Goal: Task Accomplishment & Management: Manage account settings

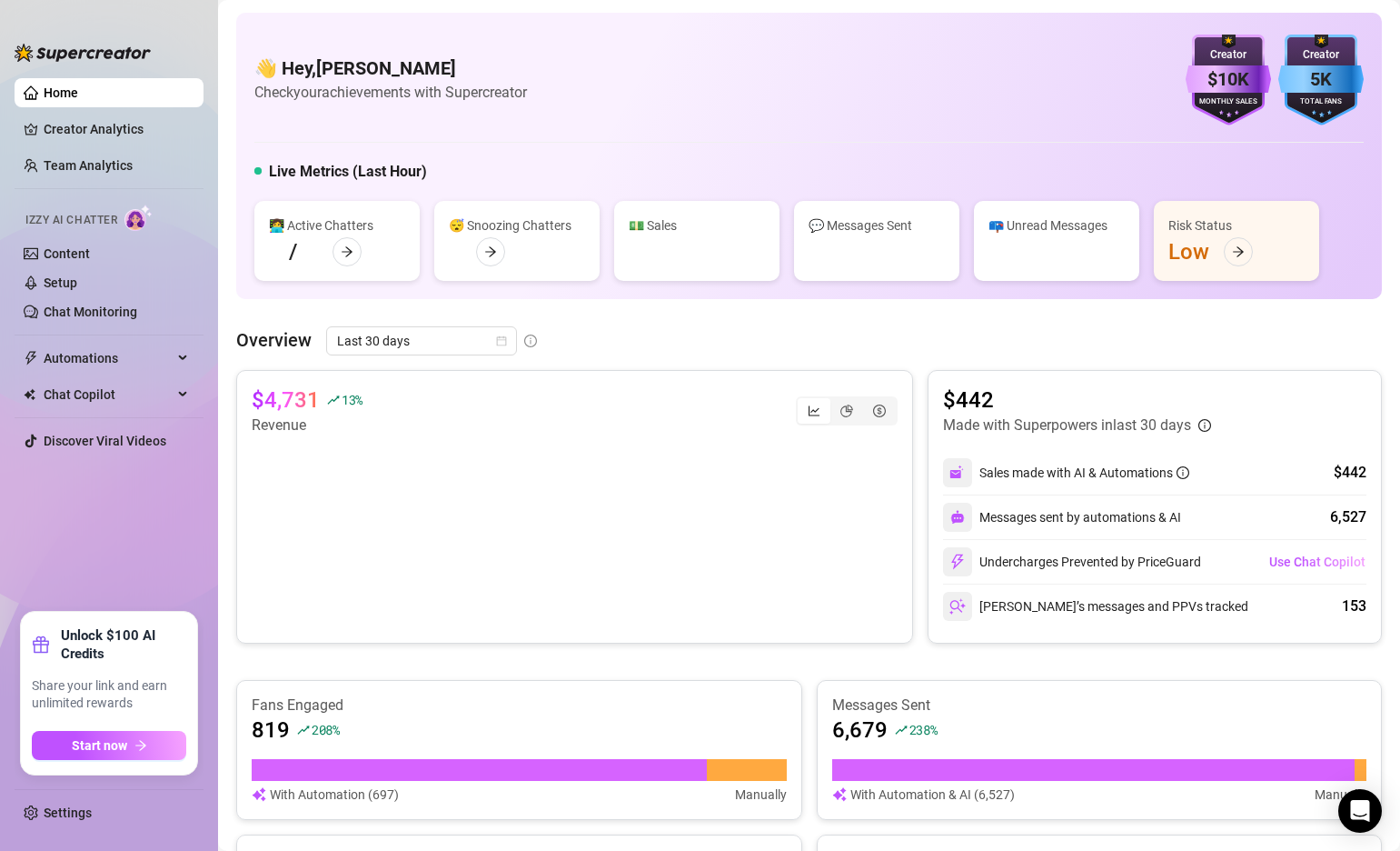
scroll to position [414, 0]
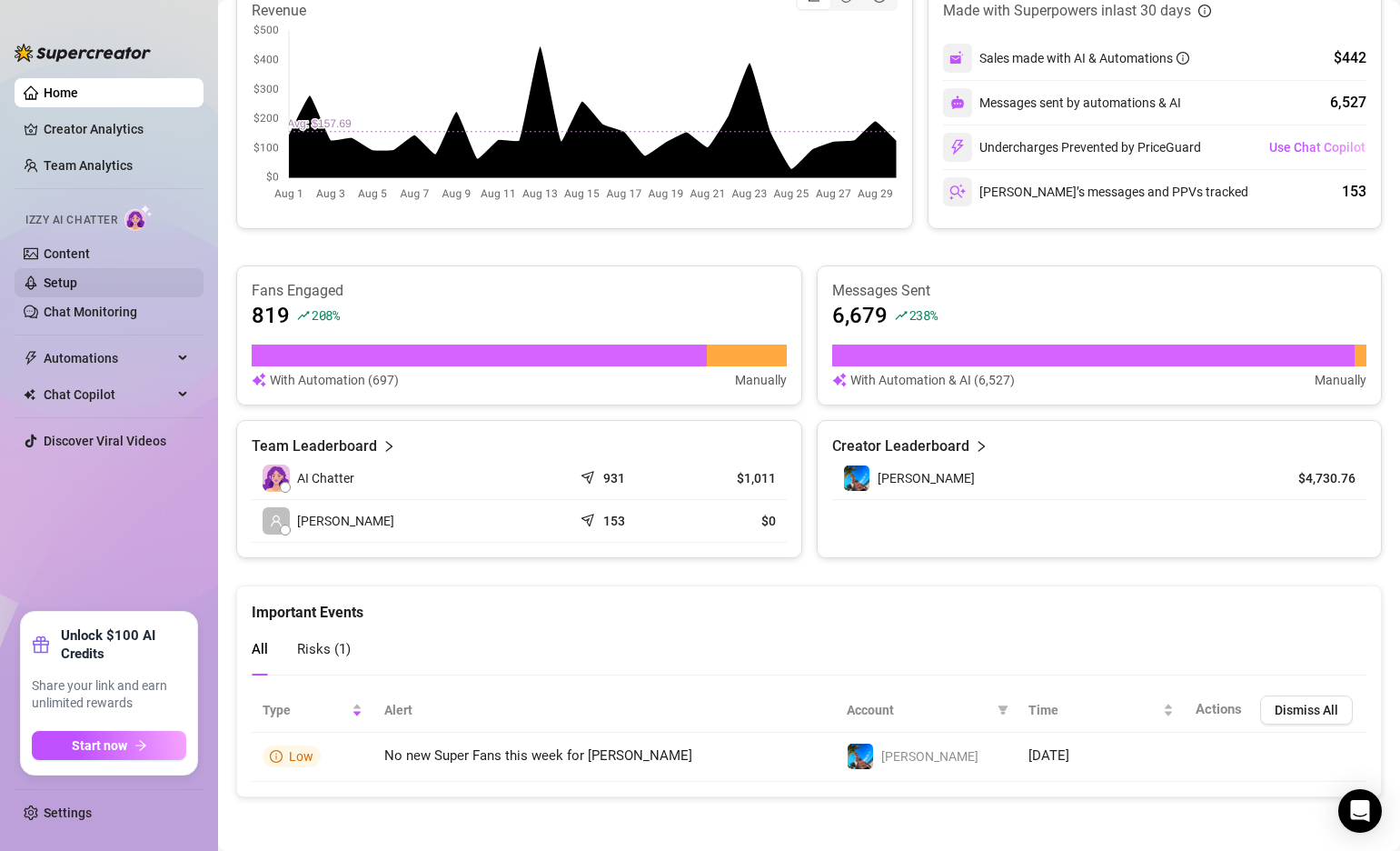
click at [68, 280] on link "Setup" at bounding box center [60, 282] width 33 height 14
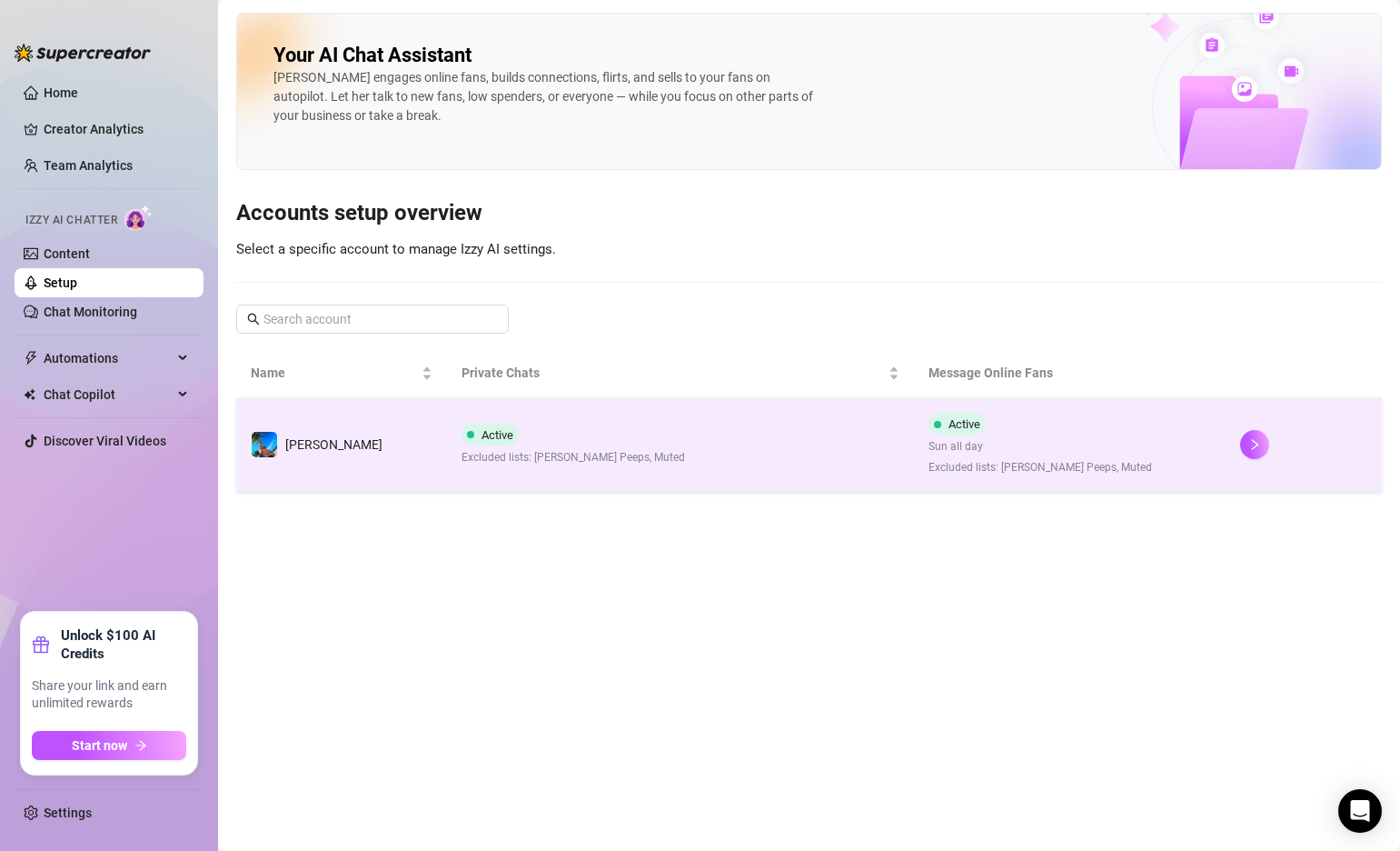
click at [710, 458] on td "Active Excluded lists: [PERSON_NAME] Peeps, Muted" at bounding box center [681, 445] width 468 height 93
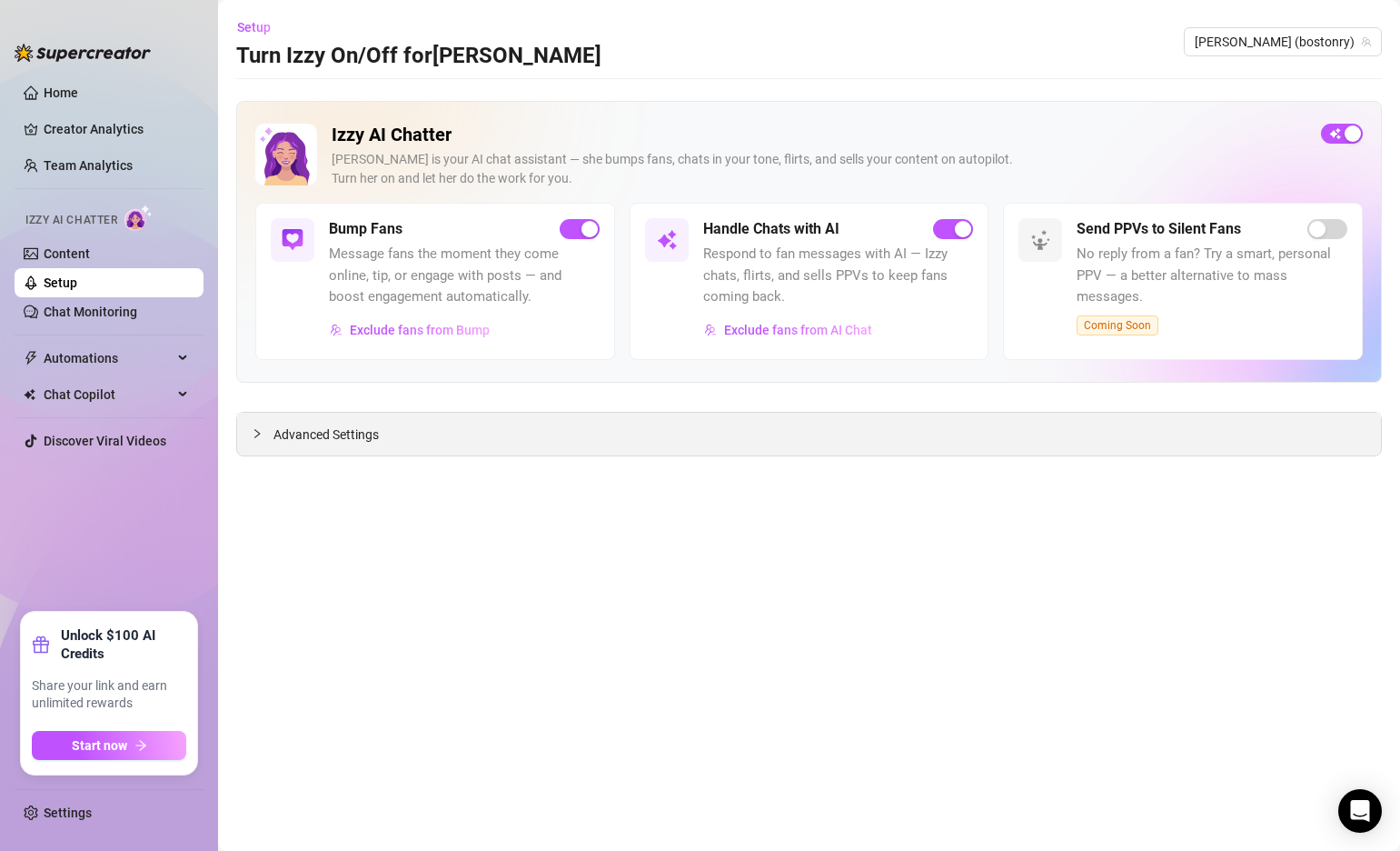
click at [257, 433] on icon "collapsed" at bounding box center [257, 433] width 10 height 10
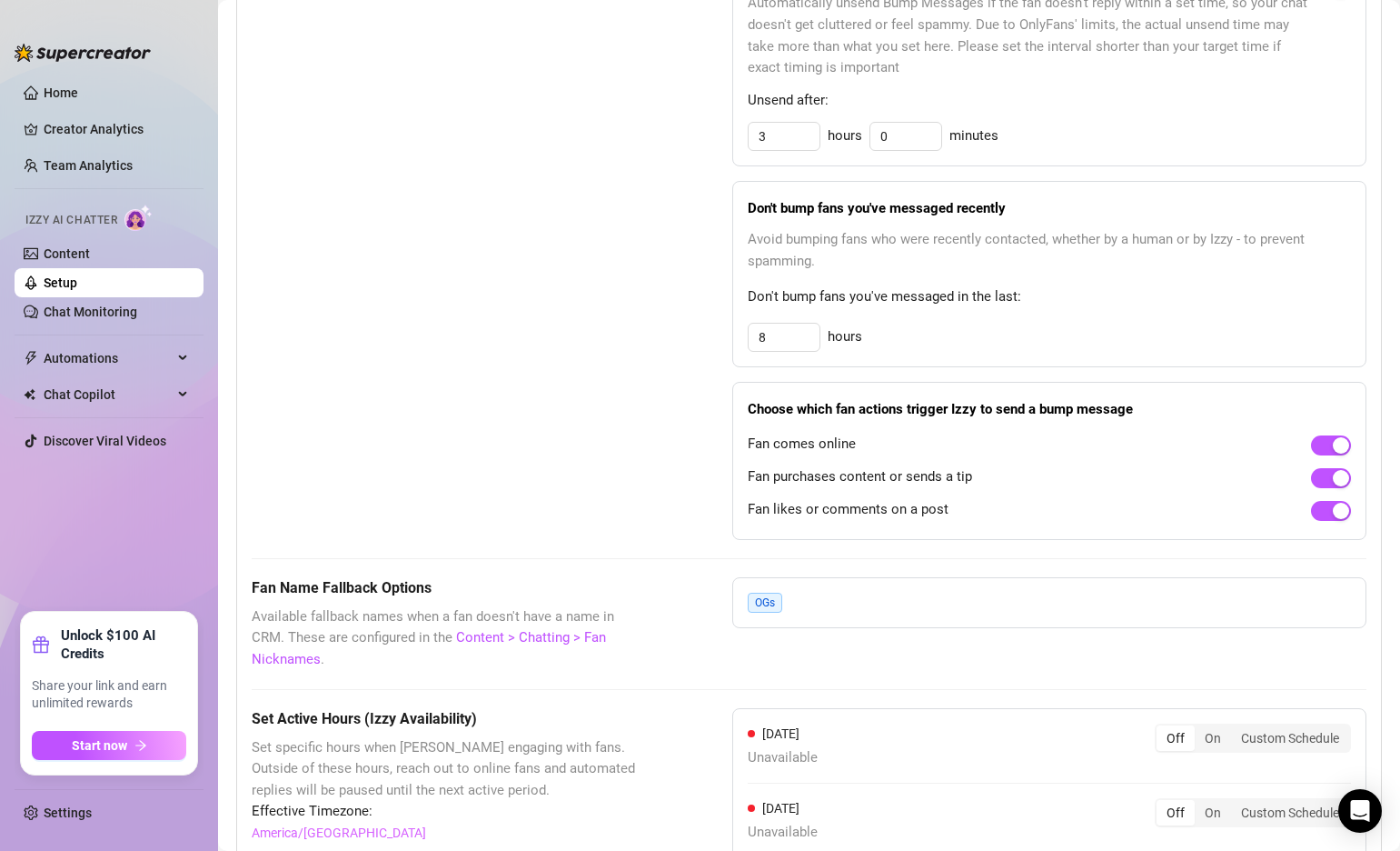
scroll to position [1551, 0]
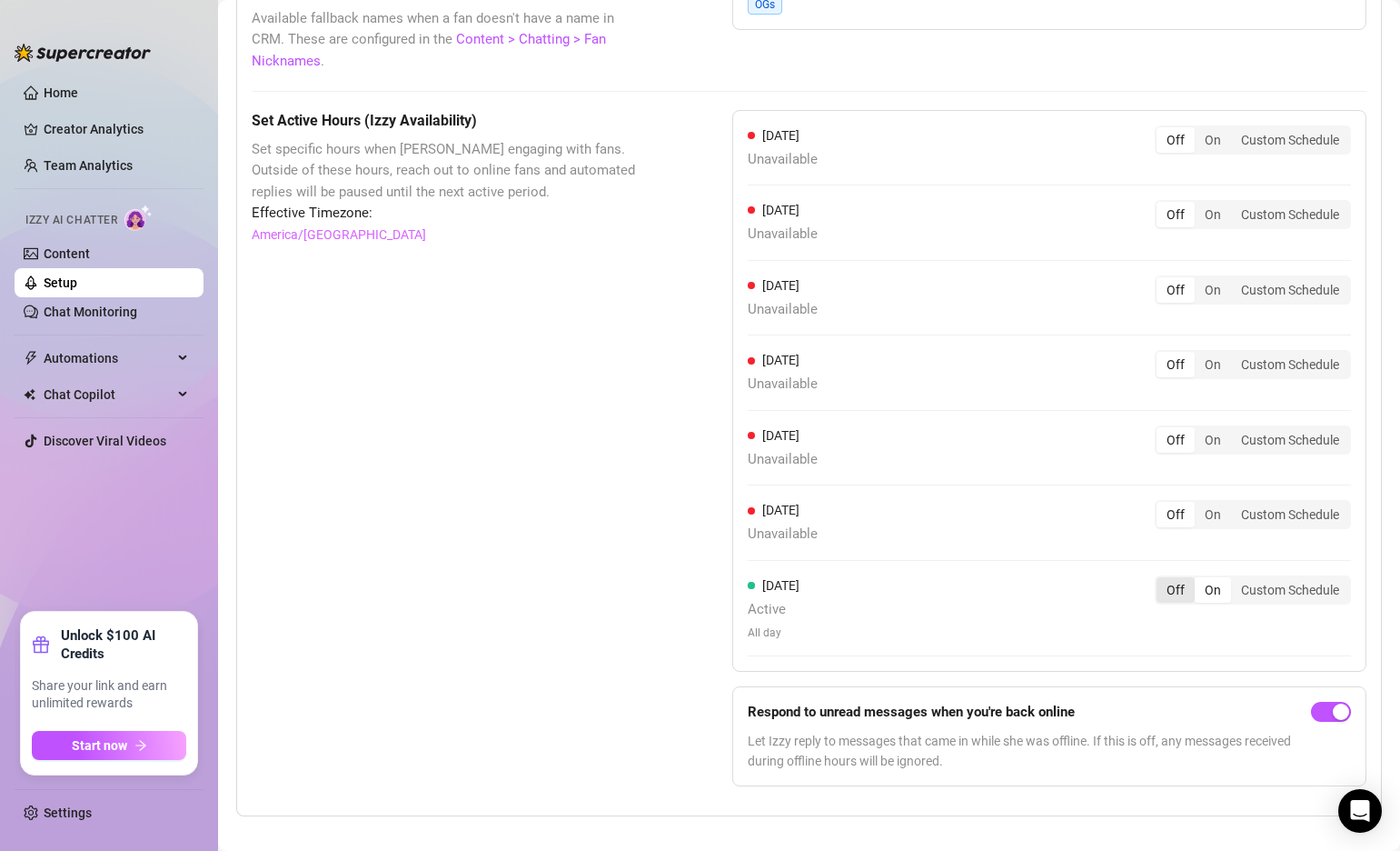
click at [1184, 577] on div "Off" at bounding box center [1176, 590] width 38 height 26
click at [1162, 580] on input "Off" at bounding box center [1162, 580] width 0 height 0
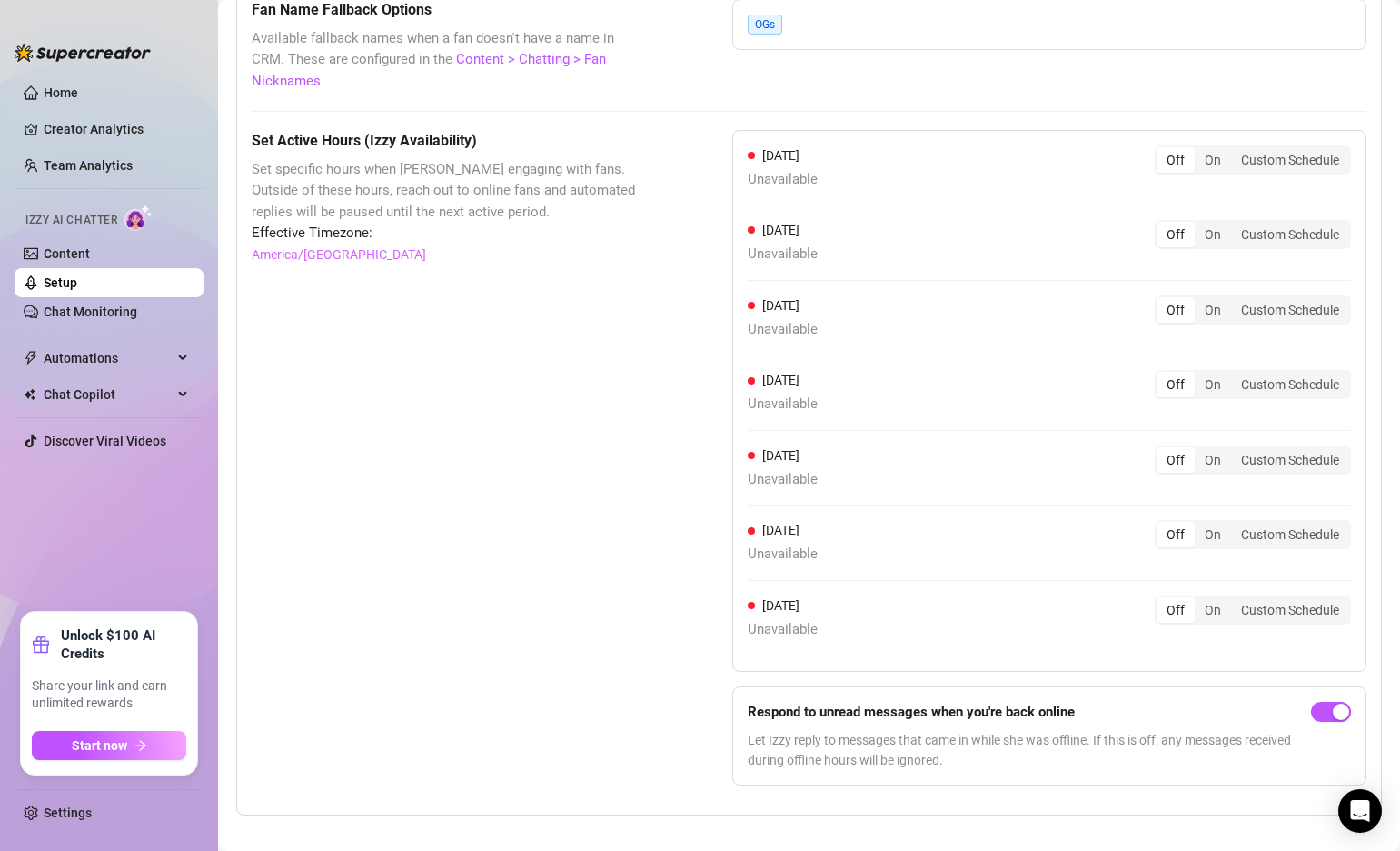
scroll to position [0, 0]
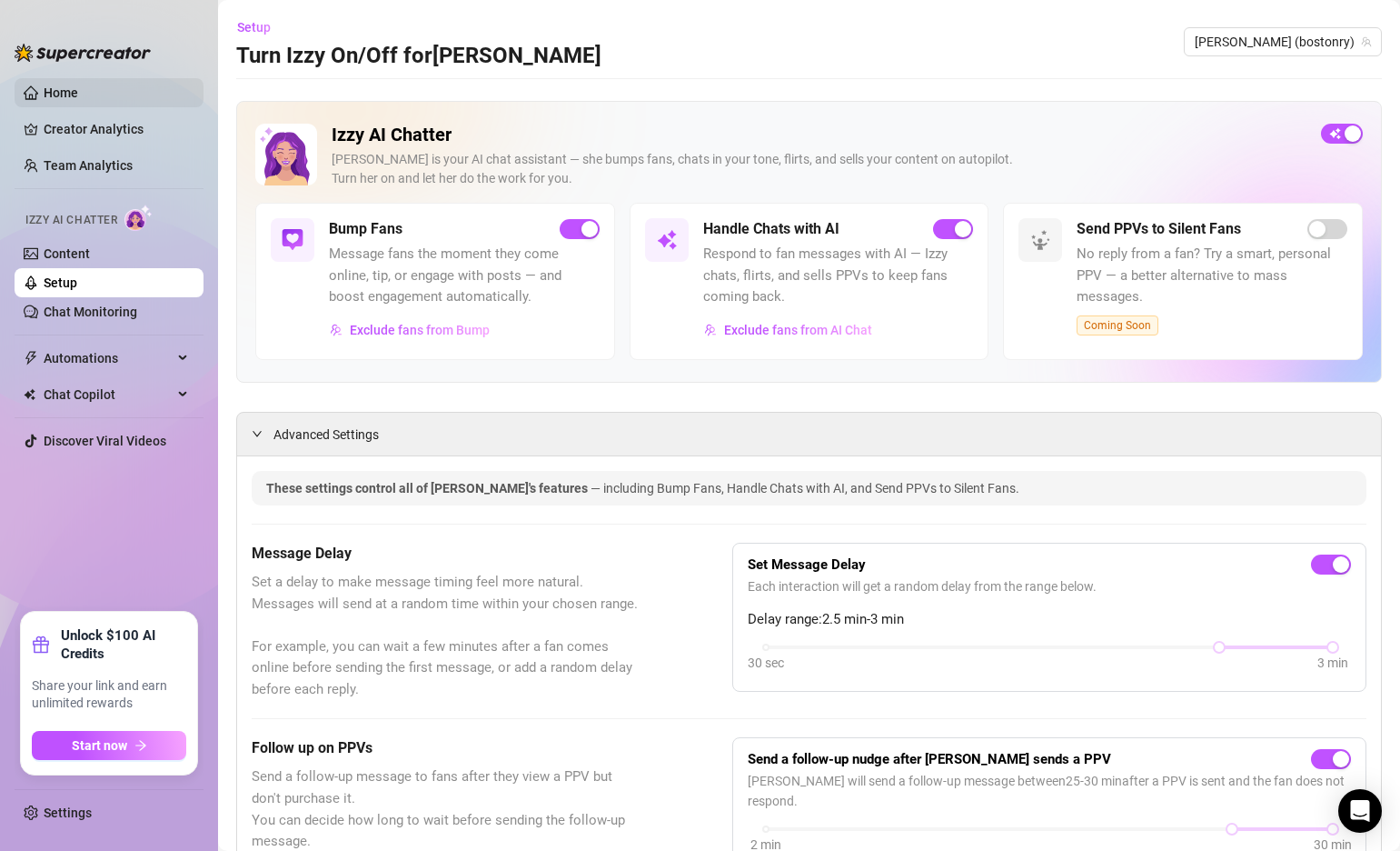
click at [78, 98] on link "Home" at bounding box center [61, 93] width 34 height 14
